Goal: Task Accomplishment & Management: Manage account settings

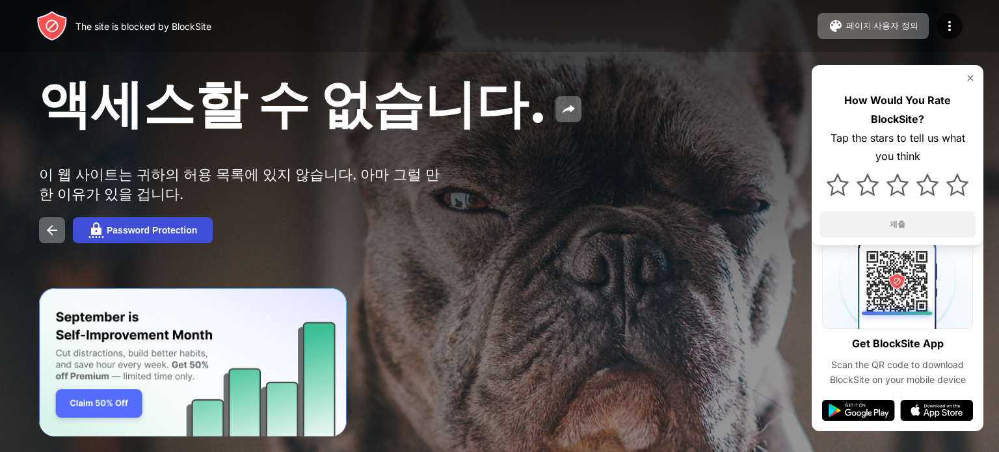
click at [183, 235] on div "Password Protection" at bounding box center [152, 230] width 90 height 10
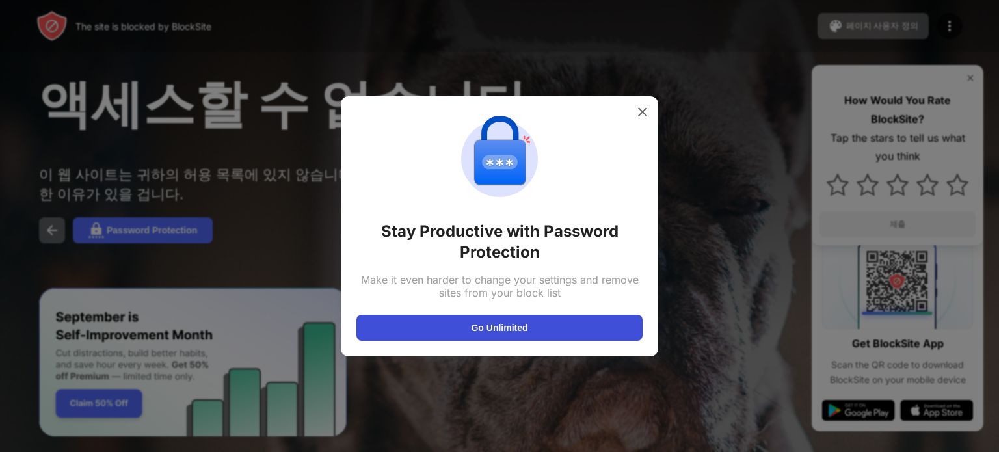
click at [474, 330] on button "Go Unlimited" at bounding box center [499, 328] width 286 height 26
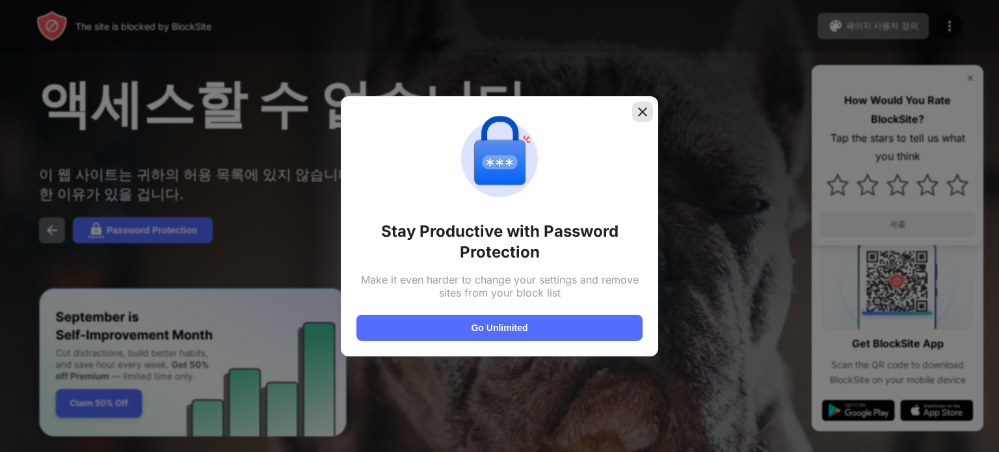
click at [644, 111] on img at bounding box center [642, 111] width 13 height 13
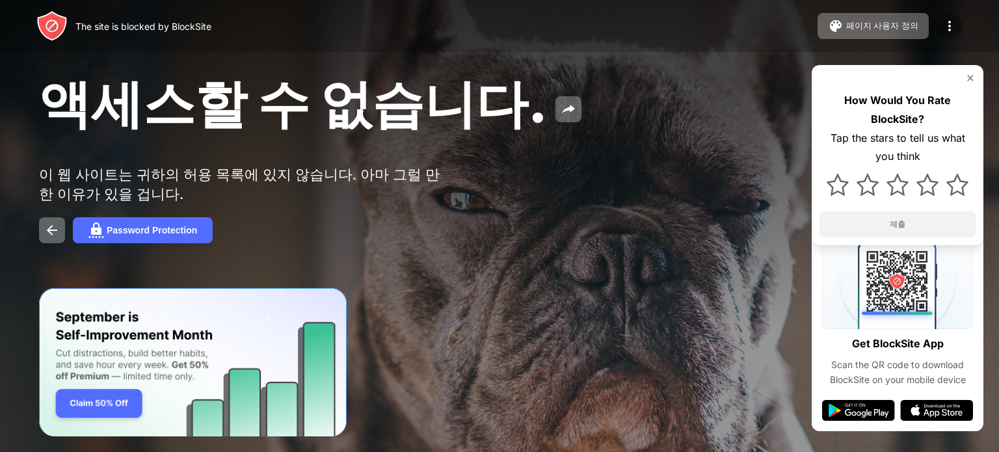
click at [944, 26] on img at bounding box center [950, 26] width 16 height 16
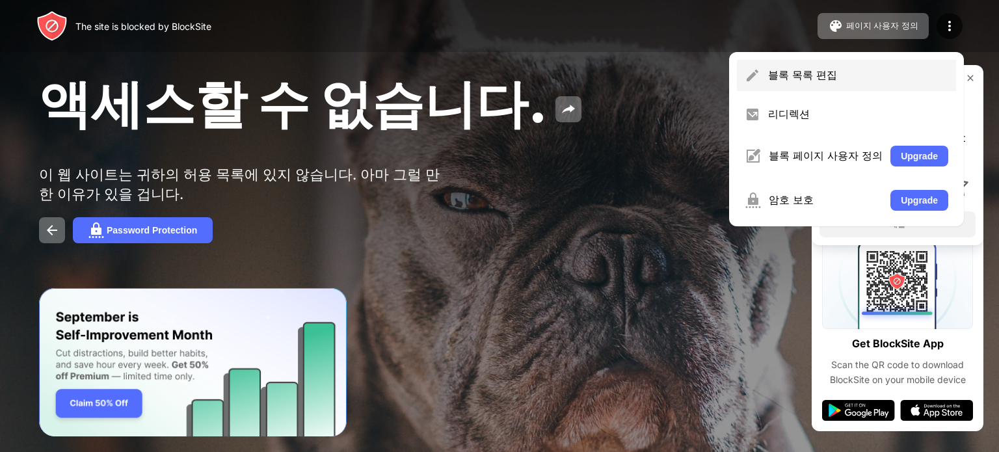
click at [819, 76] on div "블록 목록 편집" at bounding box center [858, 75] width 180 height 14
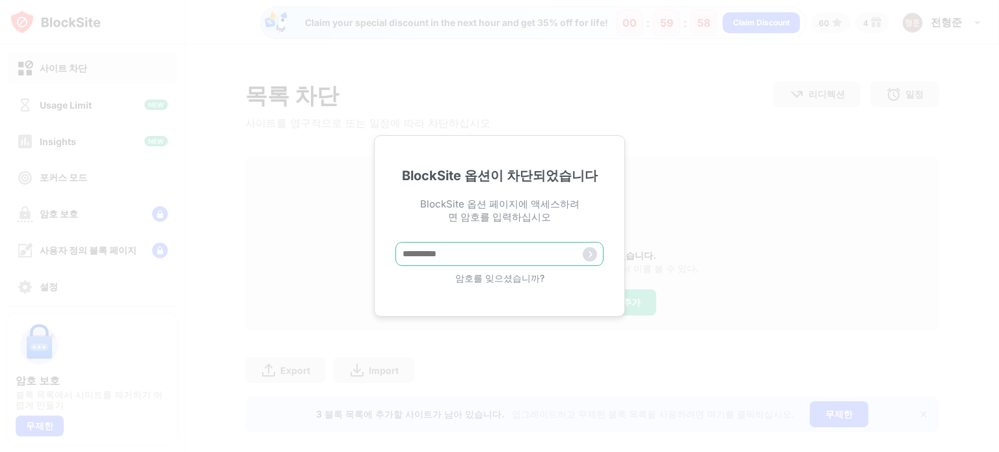
click at [492, 252] on input "text" at bounding box center [499, 254] width 208 height 24
click at [490, 256] on input "text" at bounding box center [499, 254] width 208 height 24
click at [922, 27] on div "BlockSite 옵션이 차단되었습니다 BlockSite 옵션 페이지에 액세스하려면 암호를 입력하십시오 암호를 잊으셨습니까?" at bounding box center [499, 226] width 999 height 452
click at [496, 282] on div "암호를 잊으셨습니까?" at bounding box center [499, 278] width 208 height 12
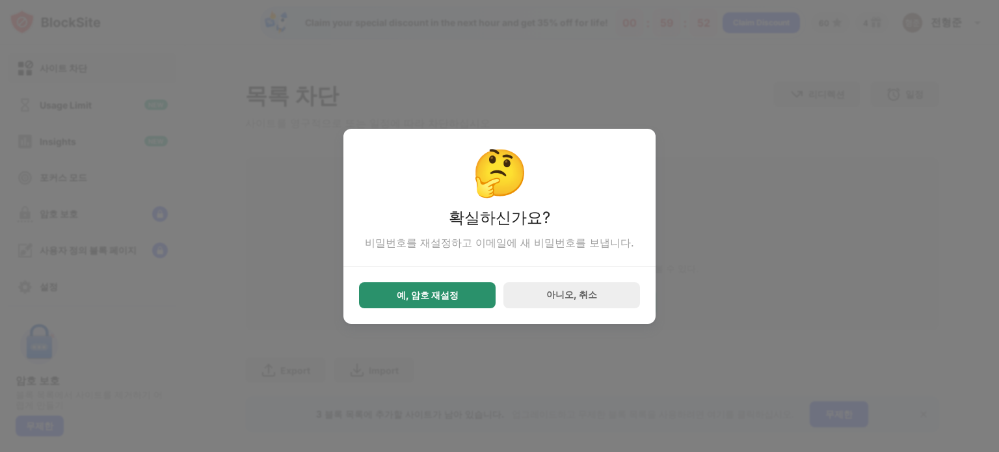
click at [447, 297] on div "예, 암호 재설정" at bounding box center [428, 295] width 62 height 10
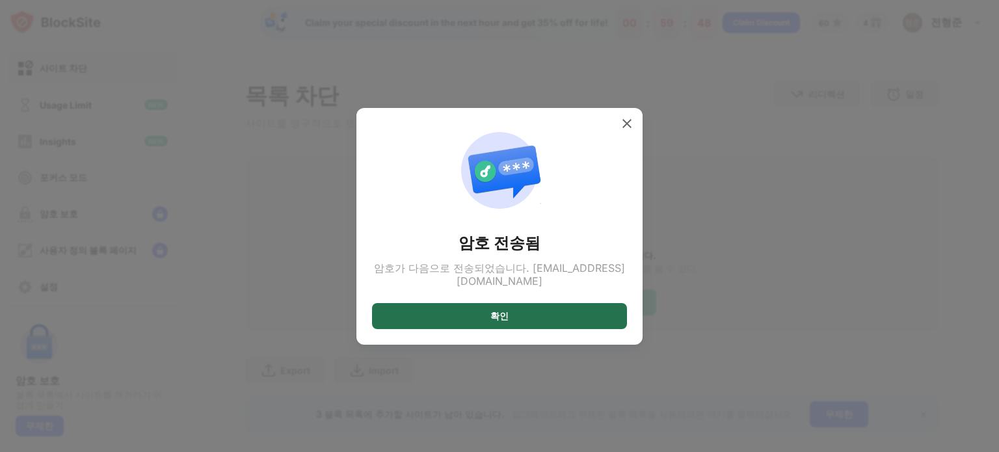
click at [471, 311] on div "확인" at bounding box center [499, 316] width 255 height 26
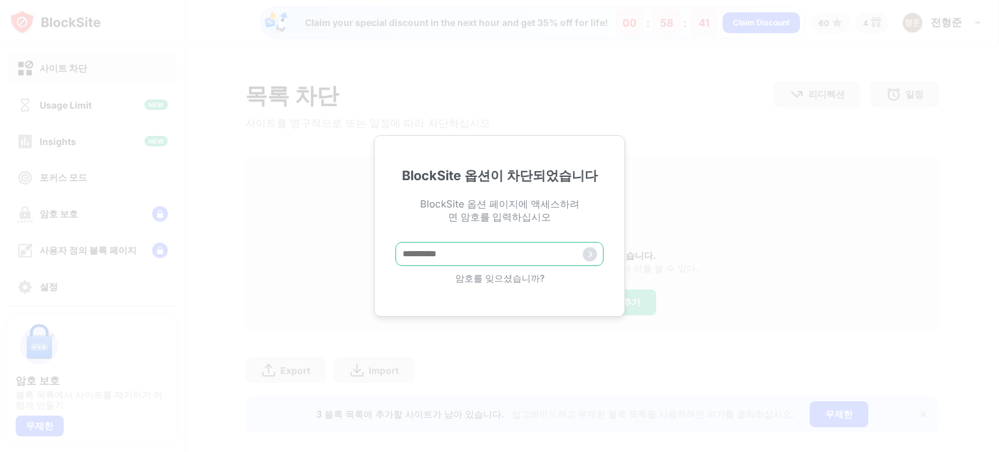
click at [488, 257] on input "text" at bounding box center [499, 254] width 208 height 24
paste input "*****"
type input "*****"
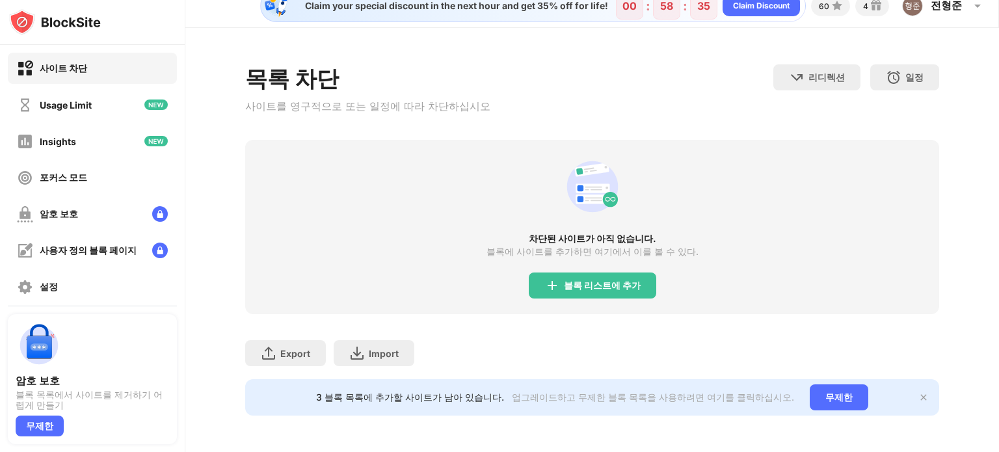
scroll to position [29, 0]
click at [918, 392] on img at bounding box center [923, 397] width 10 height 10
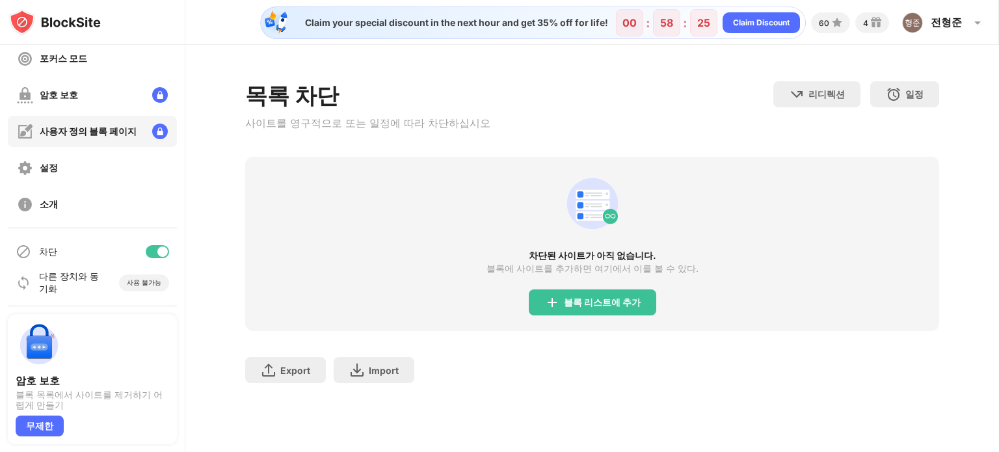
scroll to position [0, 0]
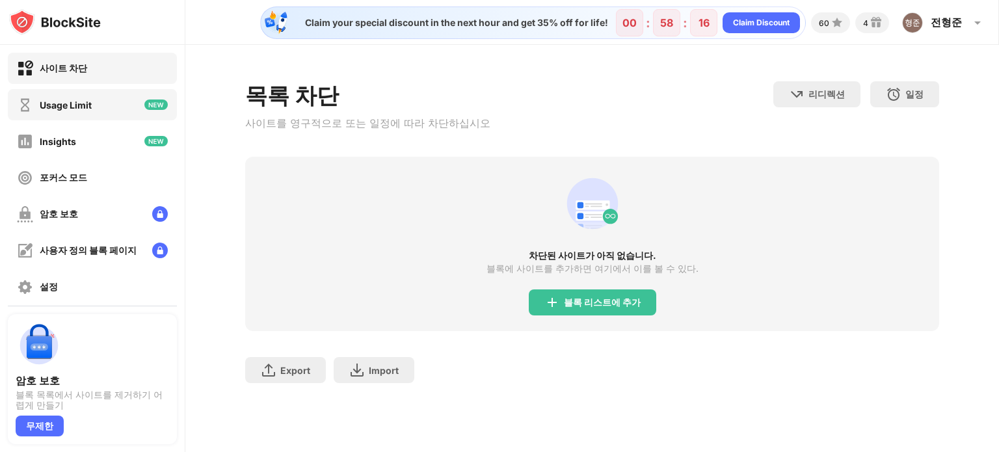
click at [85, 103] on div "Usage Limit" at bounding box center [66, 105] width 52 height 11
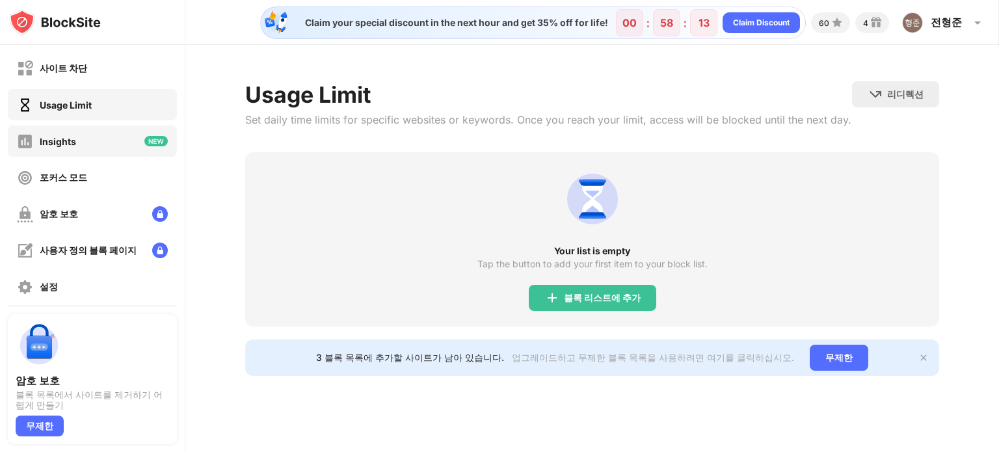
click at [86, 144] on div "Insights" at bounding box center [92, 141] width 169 height 31
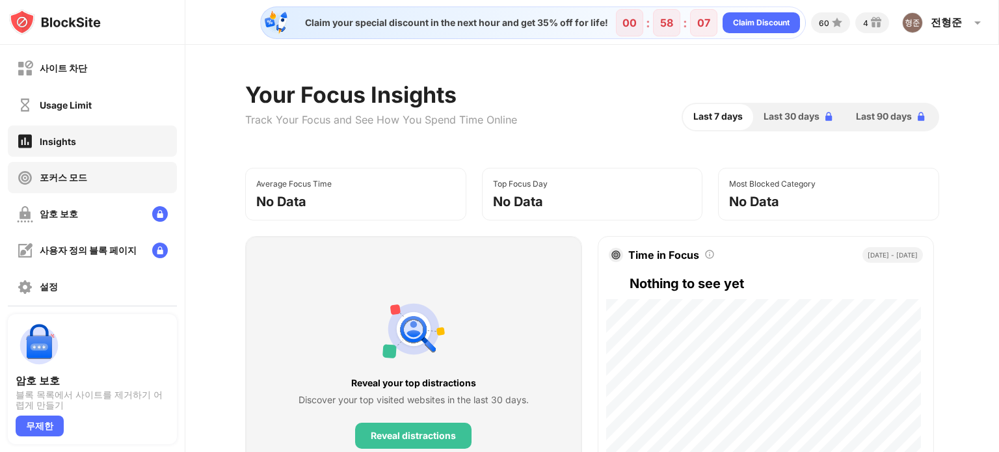
click at [108, 179] on div "포커스 모드" at bounding box center [92, 177] width 169 height 31
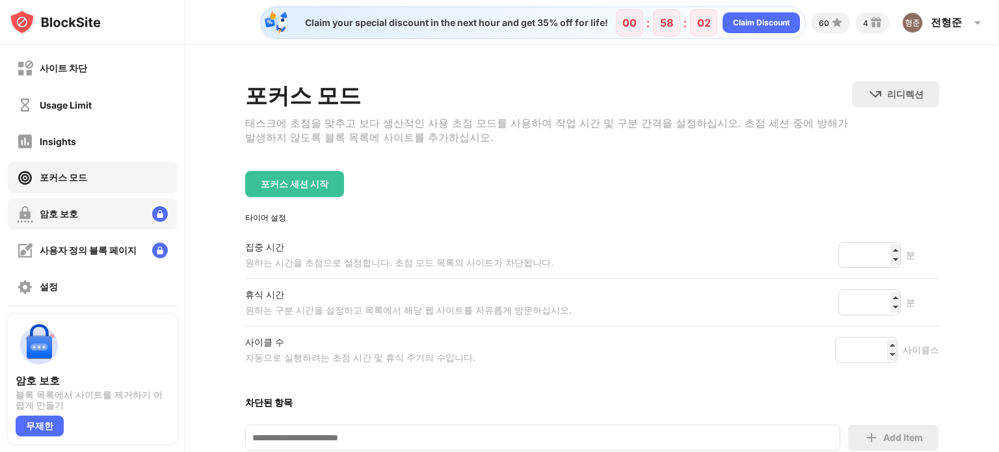
click at [97, 210] on div "암호 보호" at bounding box center [92, 213] width 169 height 31
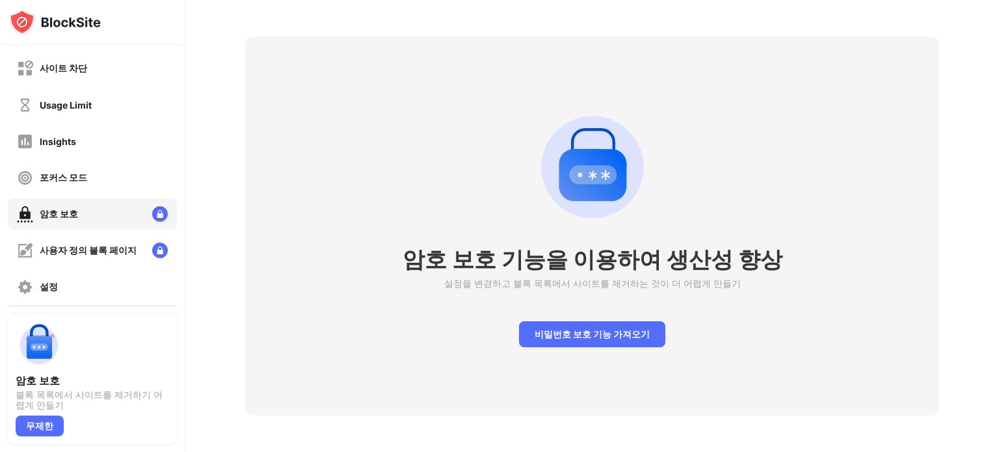
scroll to position [55, 0]
click at [86, 250] on div "사용자 정의 블록 페이지" at bounding box center [88, 251] width 97 height 12
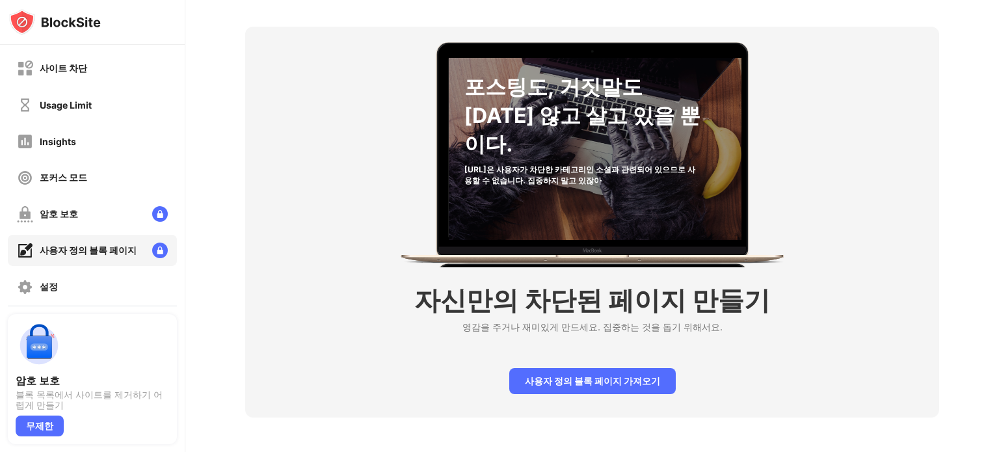
click at [88, 282] on div "설정" at bounding box center [92, 286] width 169 height 31
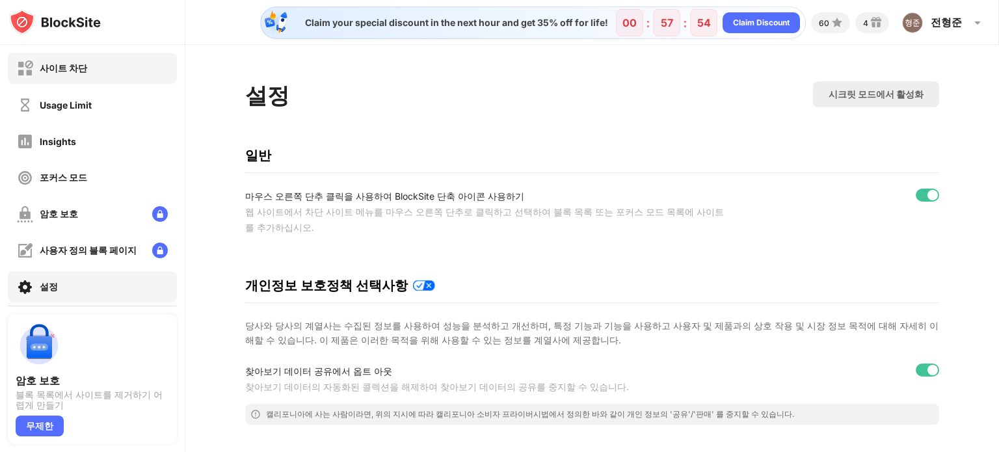
click at [60, 67] on div "사이트 차단" at bounding box center [63, 68] width 47 height 12
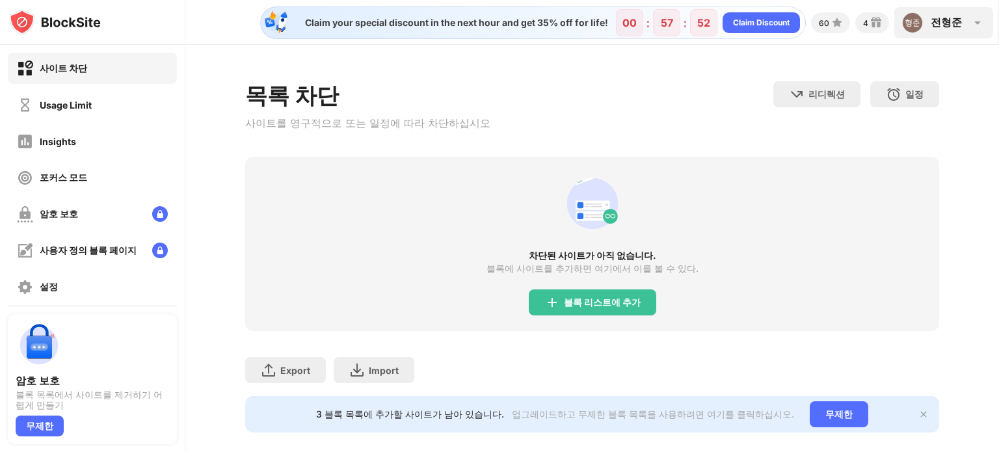
click at [968, 21] on div "전형준 전형준 View Account Insights Premium Rewards Settings Support Log Out" at bounding box center [943, 22] width 99 height 31
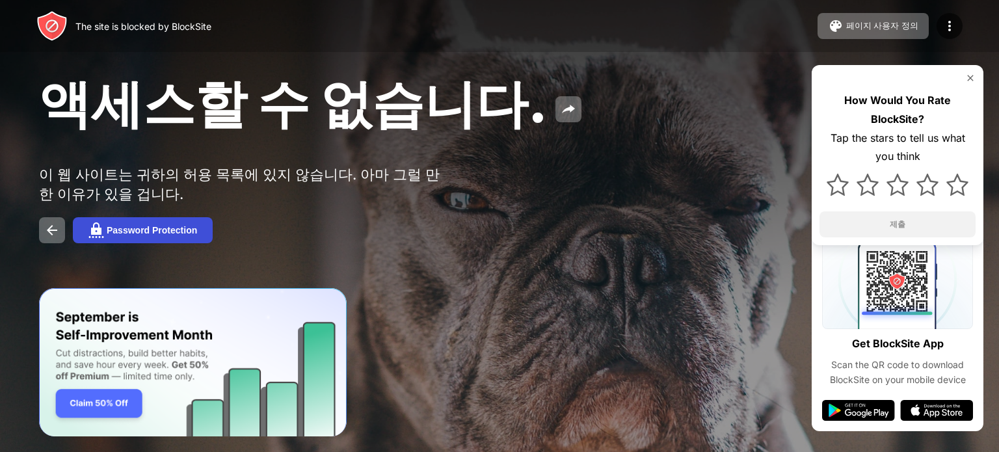
click at [146, 235] on div "Password Protection" at bounding box center [152, 230] width 90 height 10
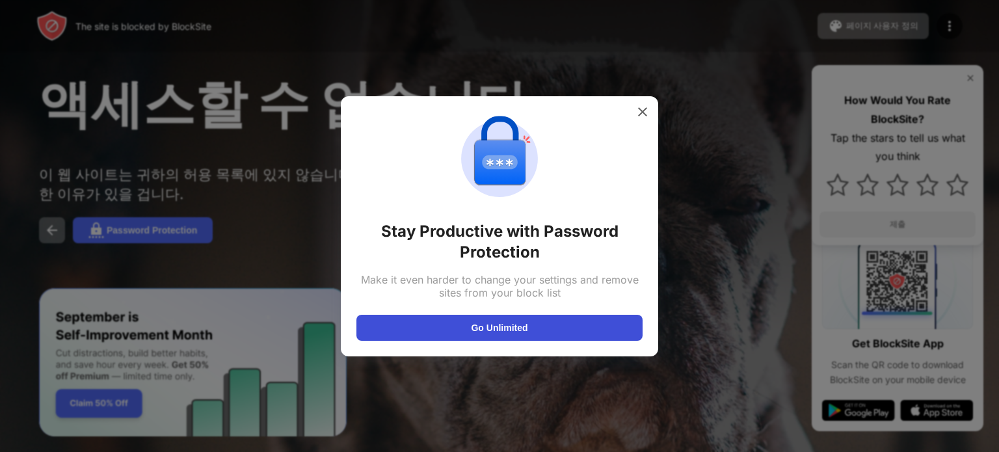
click at [455, 322] on button "Go Unlimited" at bounding box center [499, 328] width 286 height 26
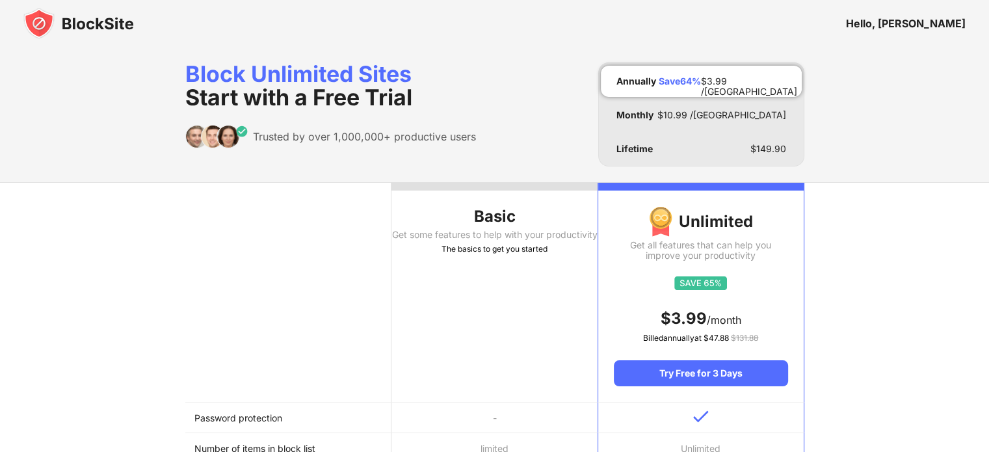
click at [99, 23] on img at bounding box center [78, 23] width 111 height 31
